Goal: Find specific page/section: Find specific page/section

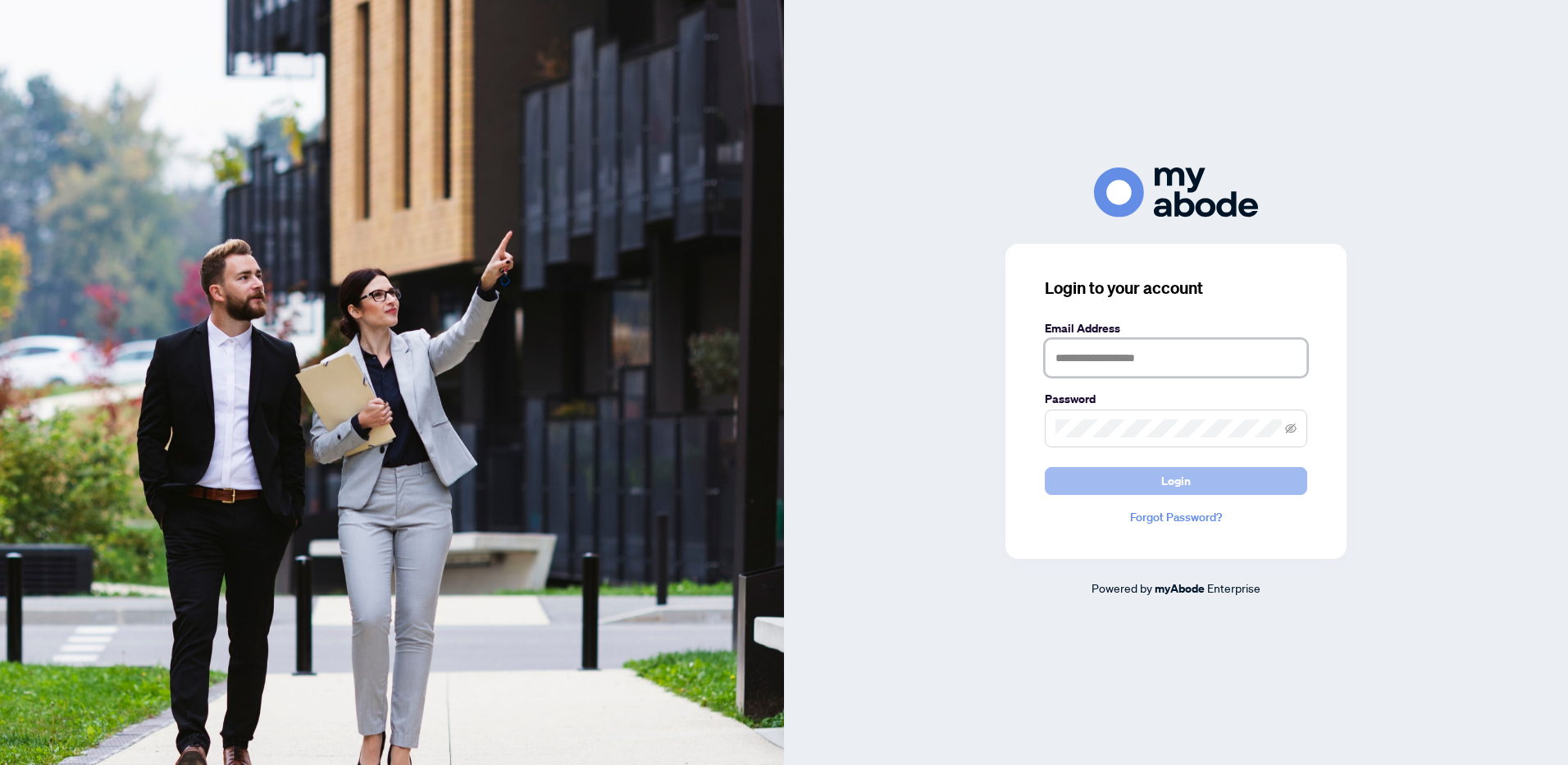
type input "**********"
click at [1182, 482] on span "Login" at bounding box center [1176, 481] width 30 height 27
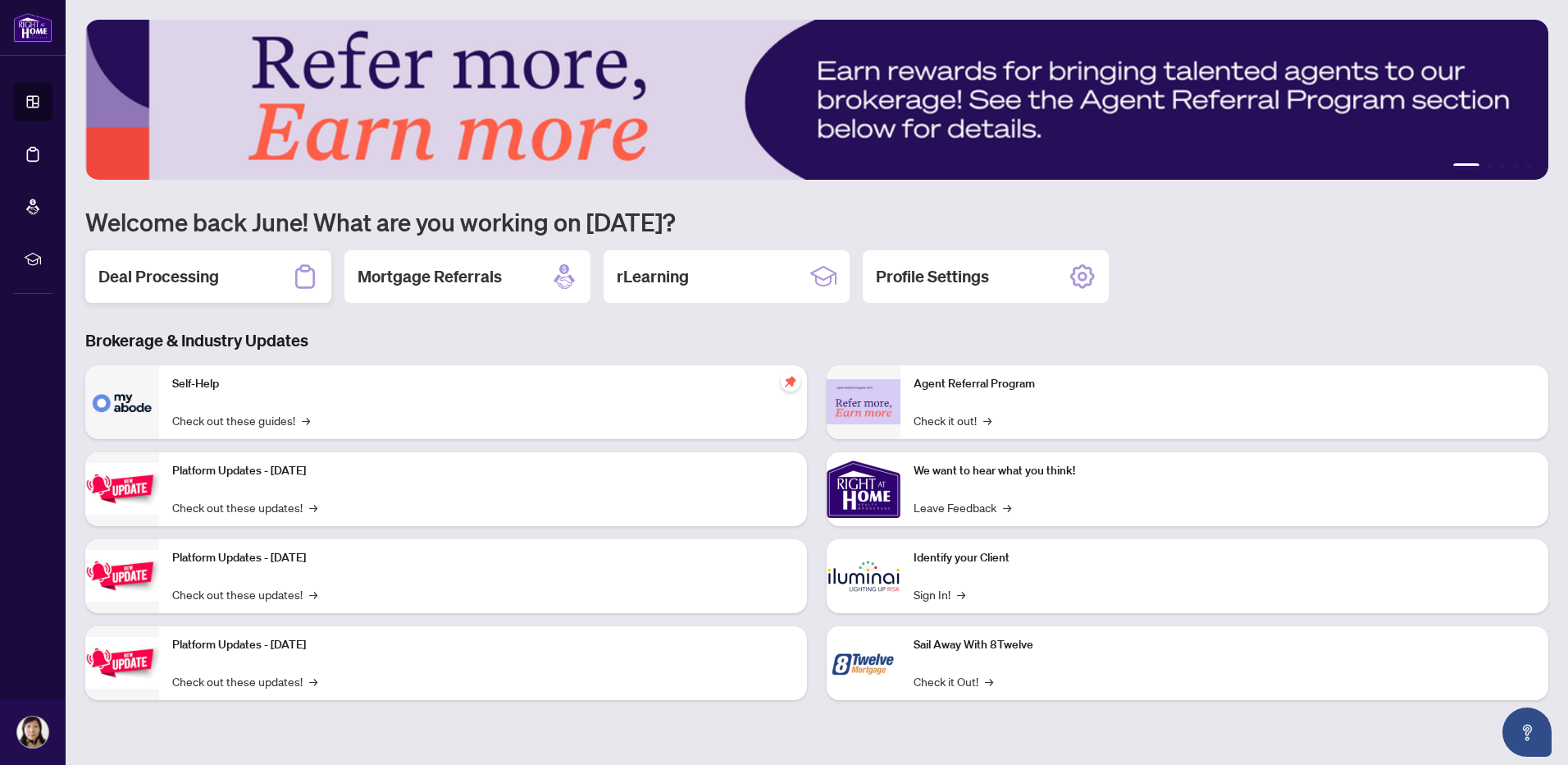
click at [188, 280] on h2 "Deal Processing" at bounding box center [158, 276] width 121 height 23
